Goal: Transaction & Acquisition: Purchase product/service

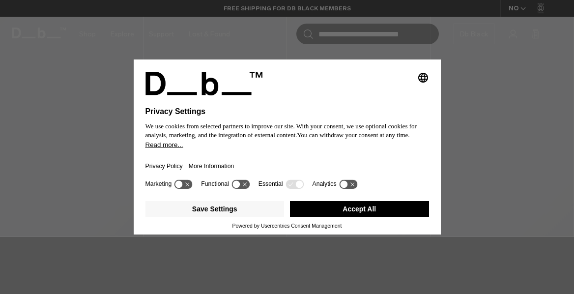
click at [340, 214] on button "Accept All" at bounding box center [359, 209] width 139 height 16
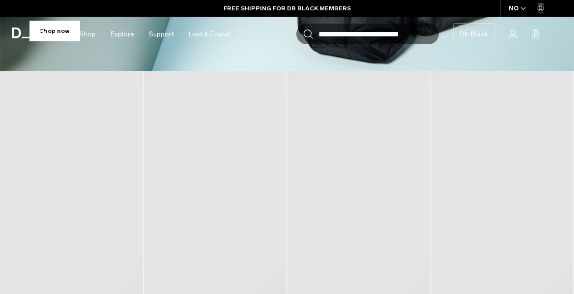
scroll to position [321, 0]
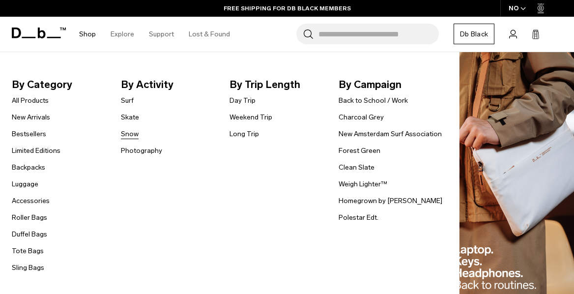
click at [130, 137] on link "Snow" at bounding box center [130, 134] width 18 height 10
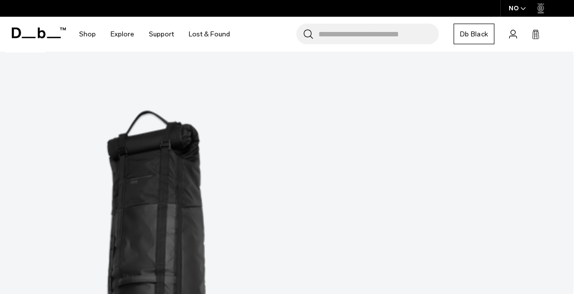
scroll to position [123, 0]
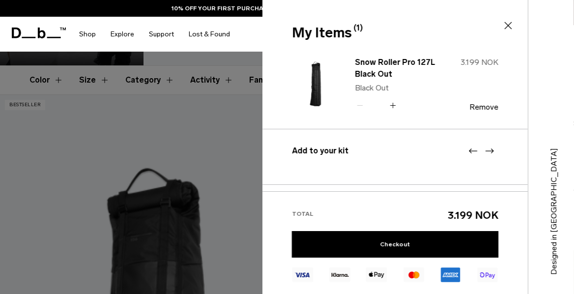
scroll to position [0, 0]
click at [506, 31] on icon at bounding box center [508, 26] width 12 height 12
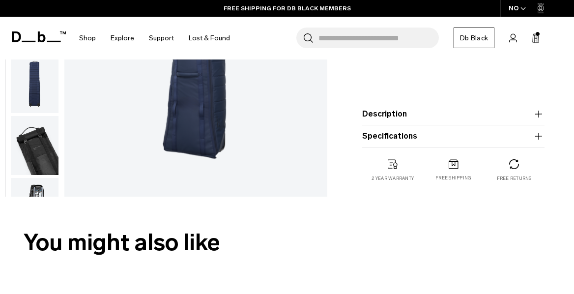
scroll to position [215, 0]
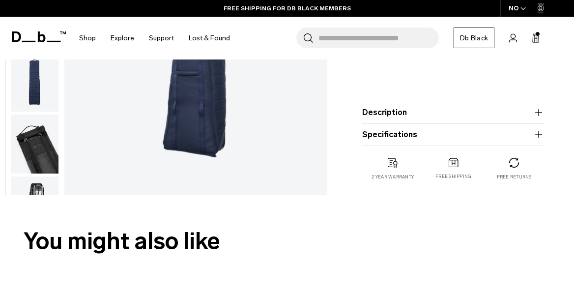
click at [453, 137] on button "Specifications" at bounding box center [453, 135] width 182 height 12
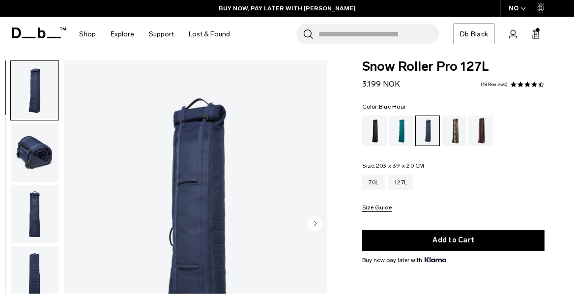
scroll to position [0, 0]
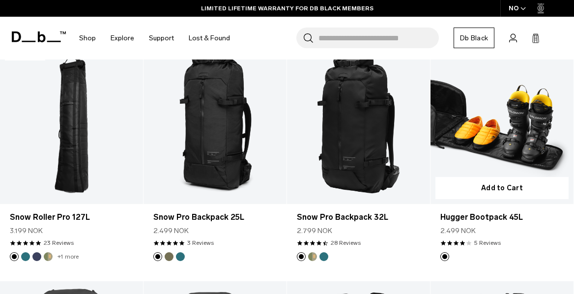
scroll to position [171, 0]
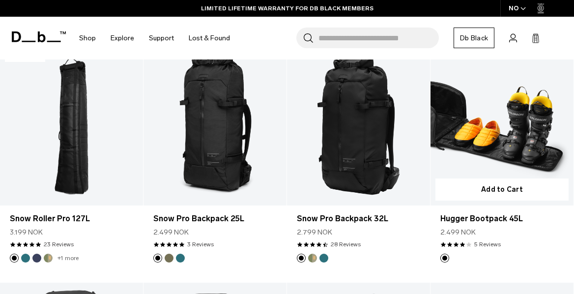
click at [499, 146] on link "Hugger Bootpack 45L" at bounding box center [501, 126] width 143 height 159
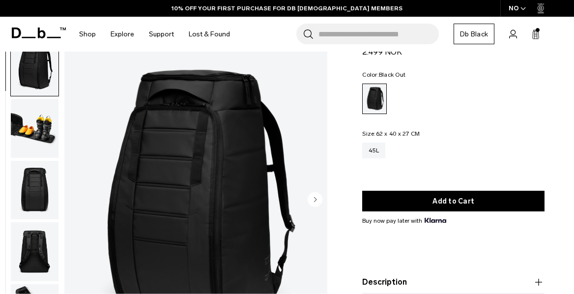
scroll to position [37, 0]
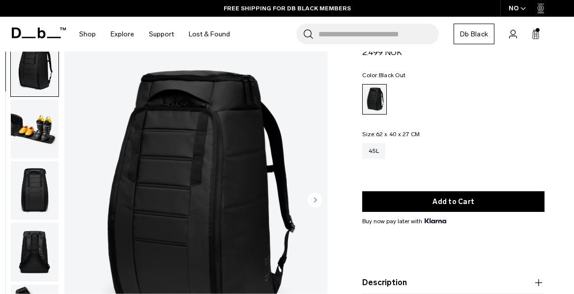
click at [35, 137] on img "button" at bounding box center [35, 128] width 48 height 59
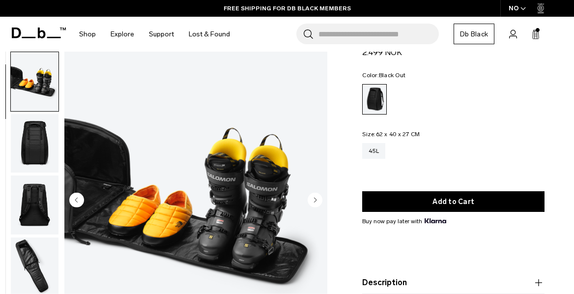
scroll to position [62, 0]
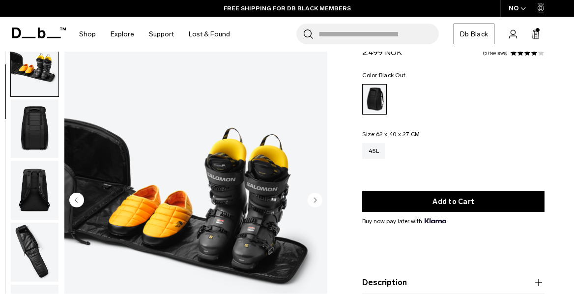
click at [38, 127] on img "button" at bounding box center [35, 128] width 48 height 59
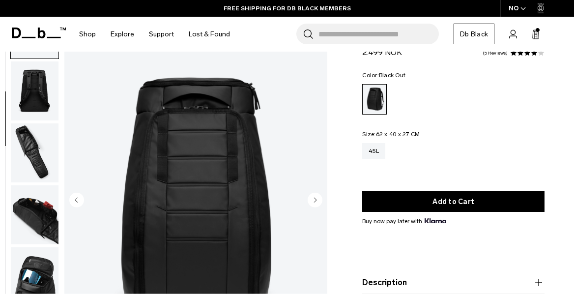
click at [34, 155] on img "button" at bounding box center [35, 152] width 48 height 59
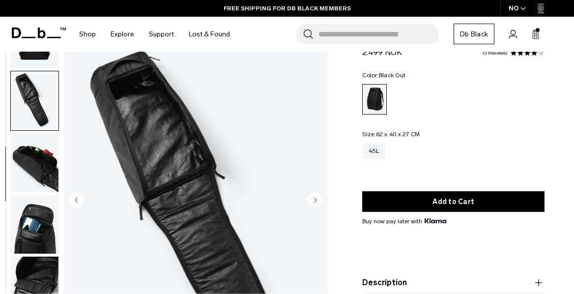
scroll to position [247, 0]
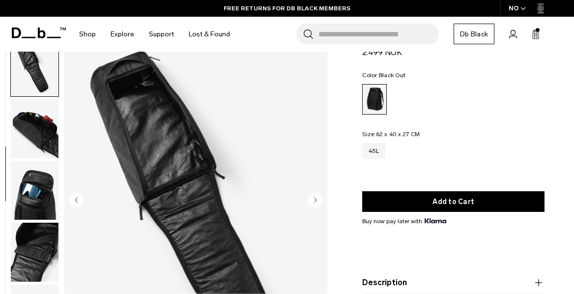
click at [41, 128] on img "button" at bounding box center [35, 128] width 48 height 59
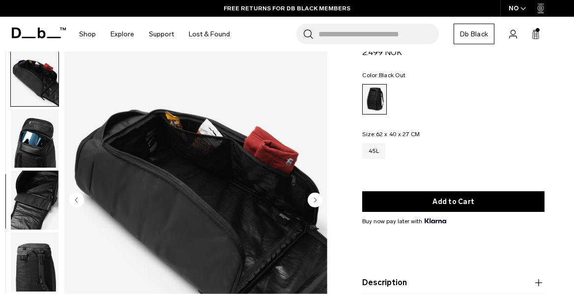
scroll to position [309, 0]
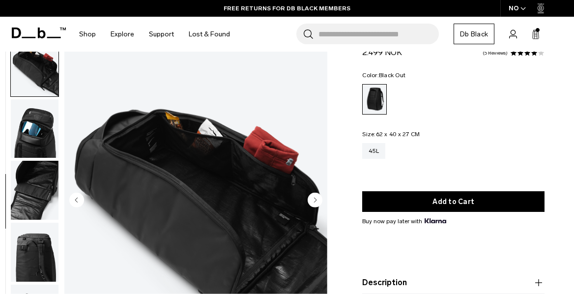
click at [42, 142] on img "button" at bounding box center [35, 128] width 48 height 59
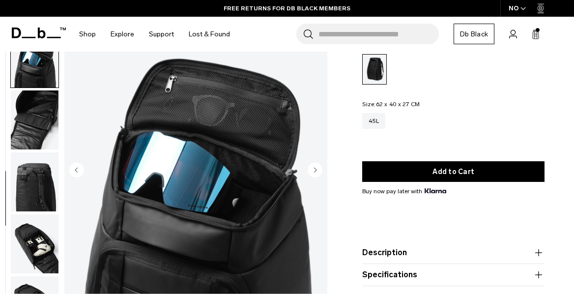
scroll to position [68, 0]
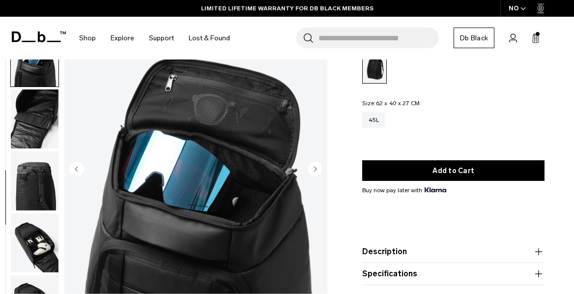
click at [42, 126] on img "button" at bounding box center [35, 118] width 48 height 59
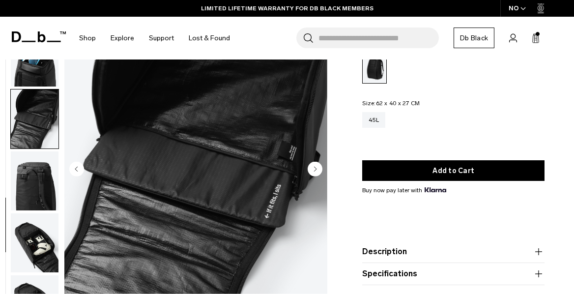
click at [41, 185] on img "button" at bounding box center [35, 180] width 48 height 59
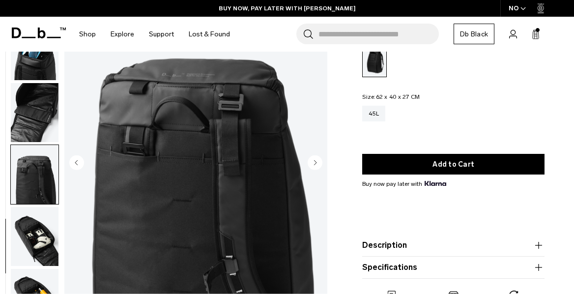
scroll to position [77, 0]
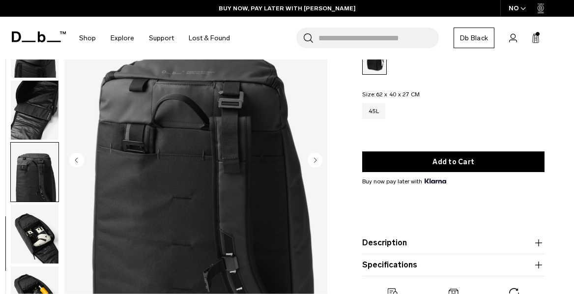
click at [41, 223] on img "button" at bounding box center [35, 233] width 48 height 59
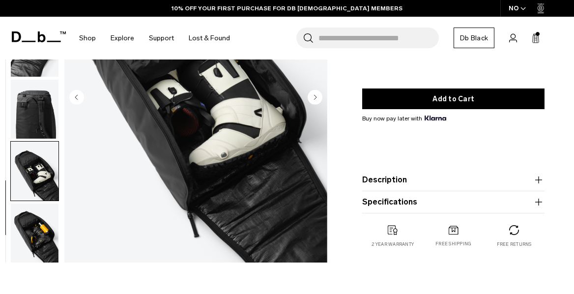
scroll to position [149, 0]
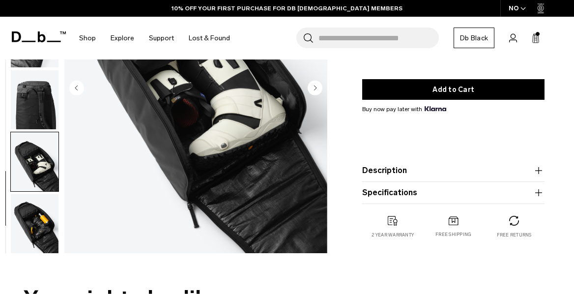
click at [43, 219] on img "button" at bounding box center [35, 223] width 48 height 59
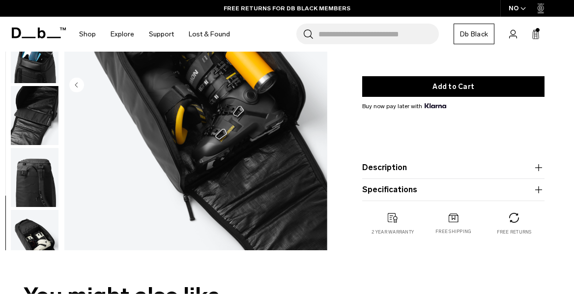
scroll to position [0, 0]
